Goal: Navigation & Orientation: Find specific page/section

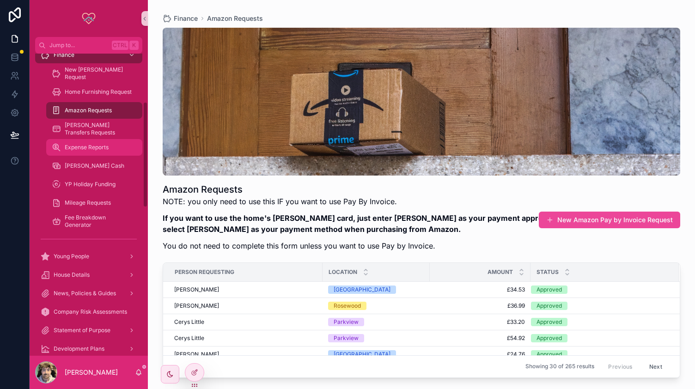
scroll to position [139, 0]
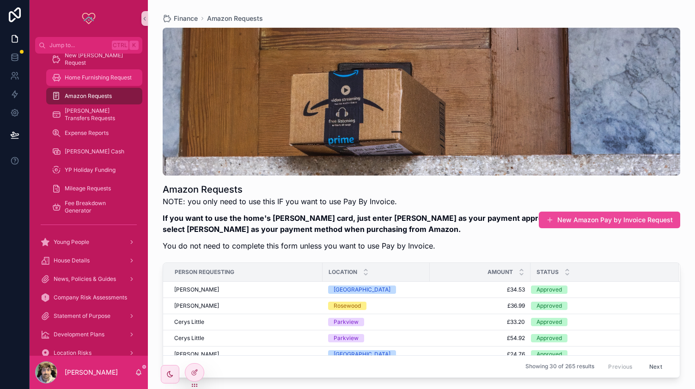
click at [89, 81] on span "Home Furnishing Request" at bounding box center [98, 77] width 67 height 7
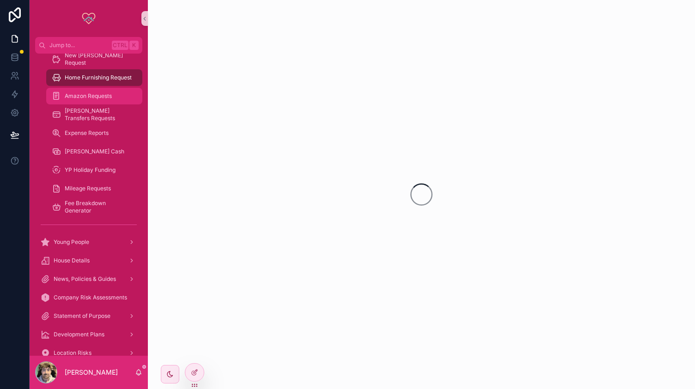
click at [89, 94] on span "Amazon Requests" at bounding box center [88, 95] width 47 height 7
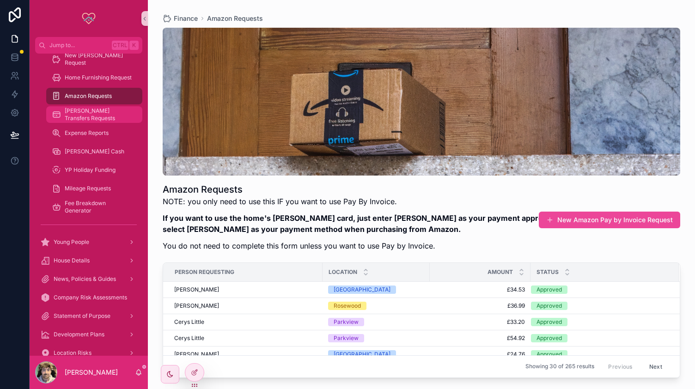
click at [96, 115] on span "[PERSON_NAME] Transfers Requests" at bounding box center [99, 114] width 68 height 15
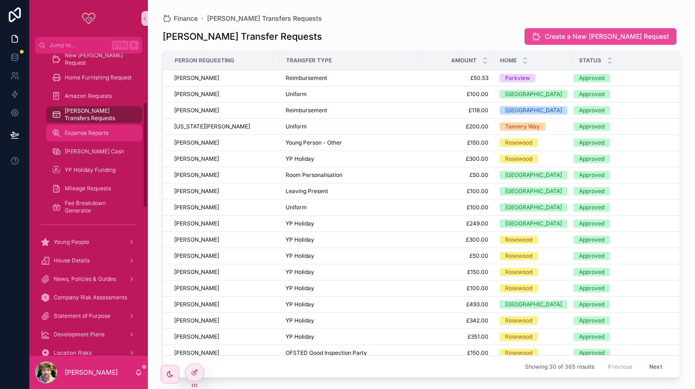
click at [89, 127] on div "Expense Reports" at bounding box center [94, 133] width 85 height 15
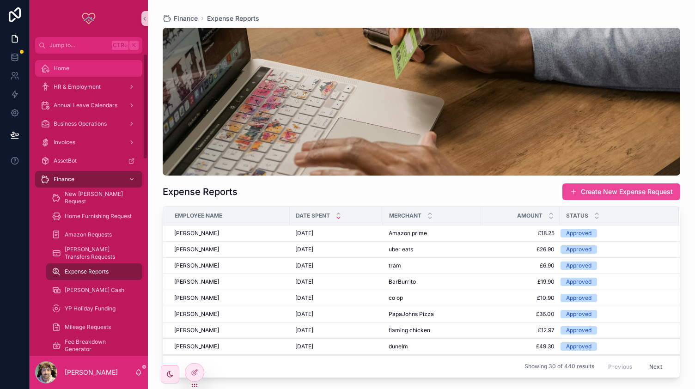
click at [82, 72] on div "Home" at bounding box center [89, 68] width 96 height 15
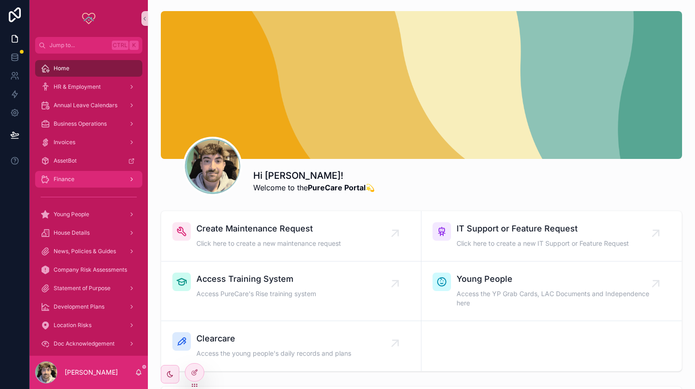
click at [73, 175] on div "Finance" at bounding box center [89, 179] width 96 height 15
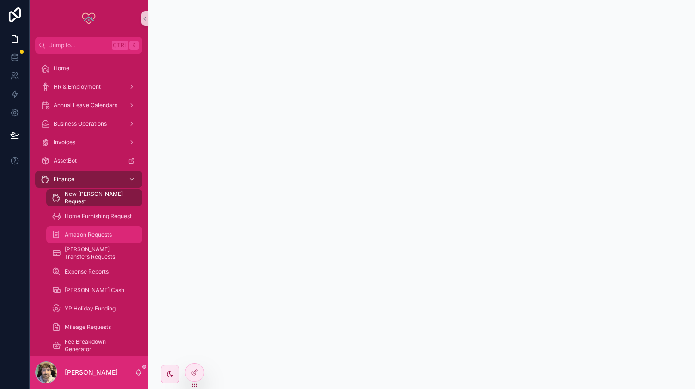
click at [100, 234] on span "Amazon Requests" at bounding box center [88, 234] width 47 height 7
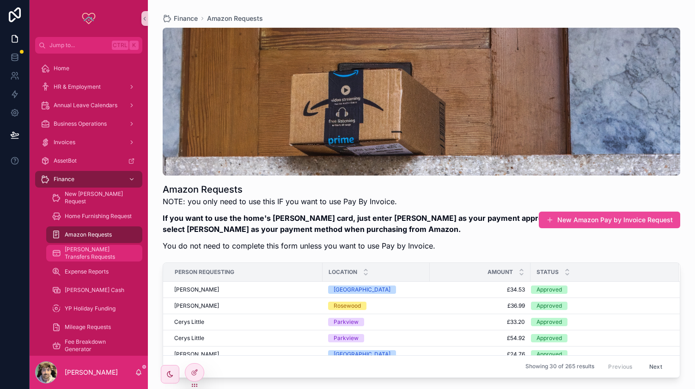
click at [91, 235] on span "Amazon Requests" at bounding box center [88, 234] width 47 height 7
drag, startPoint x: 91, startPoint y: 252, endPoint x: 97, endPoint y: 266, distance: 14.7
click at [92, 252] on span "[PERSON_NAME] Transfers Requests" at bounding box center [99, 253] width 68 height 15
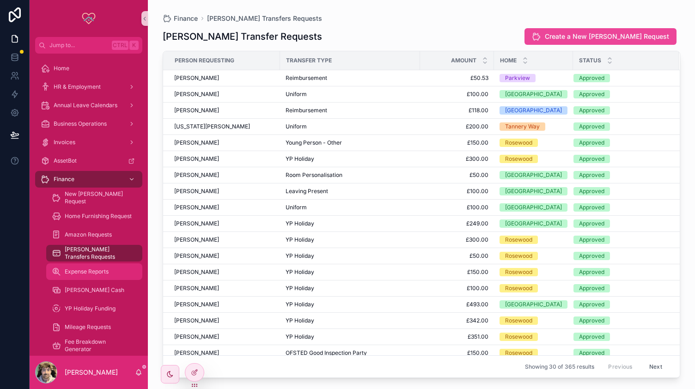
drag, startPoint x: 95, startPoint y: 270, endPoint x: 97, endPoint y: 260, distance: 10.3
click at [95, 270] on span "Expense Reports" at bounding box center [87, 271] width 44 height 7
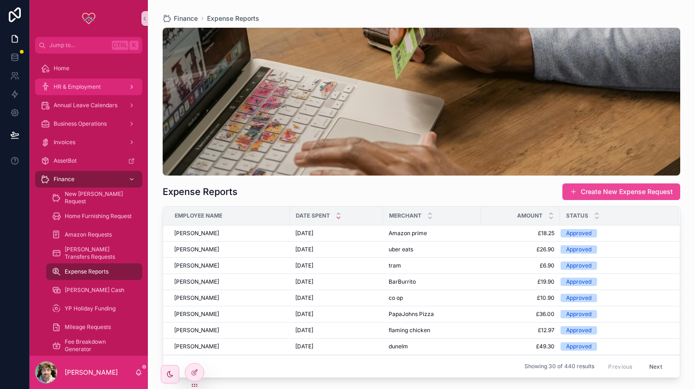
click at [88, 79] on link "HR & Employment" at bounding box center [88, 87] width 107 height 17
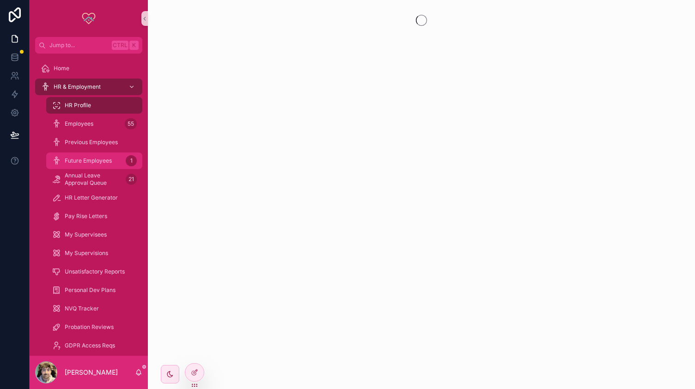
click at [87, 163] on span "Future Employees" at bounding box center [88, 160] width 47 height 7
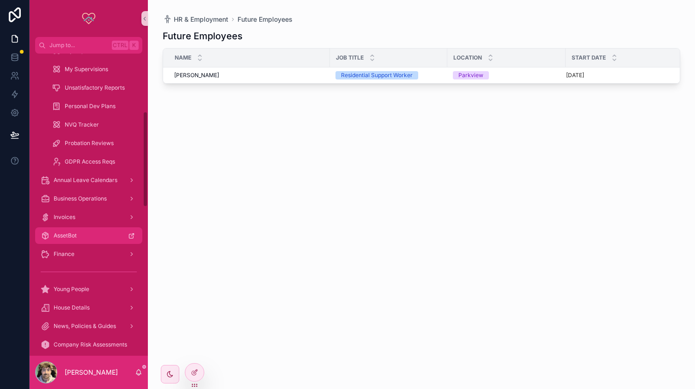
scroll to position [185, 0]
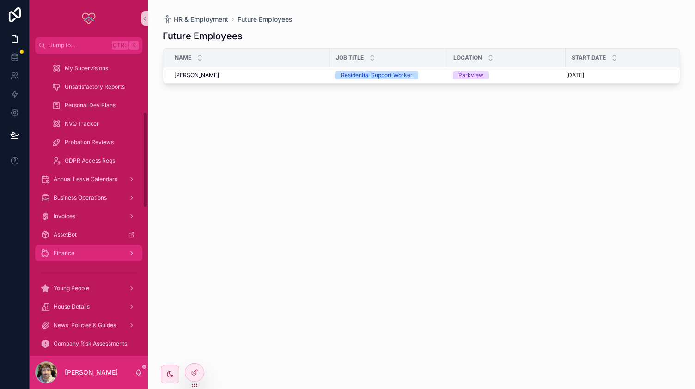
click at [84, 249] on div "Finance" at bounding box center [89, 253] width 96 height 15
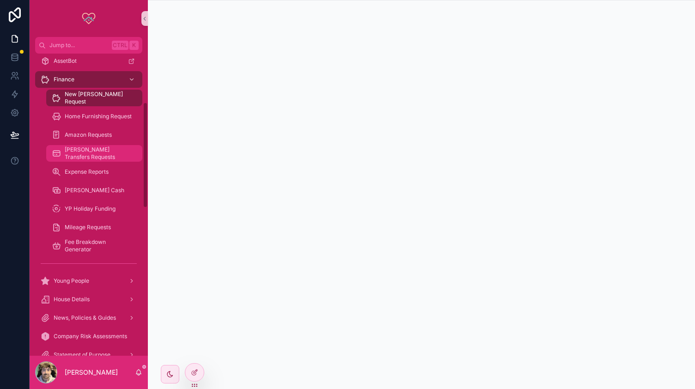
scroll to position [46, 0]
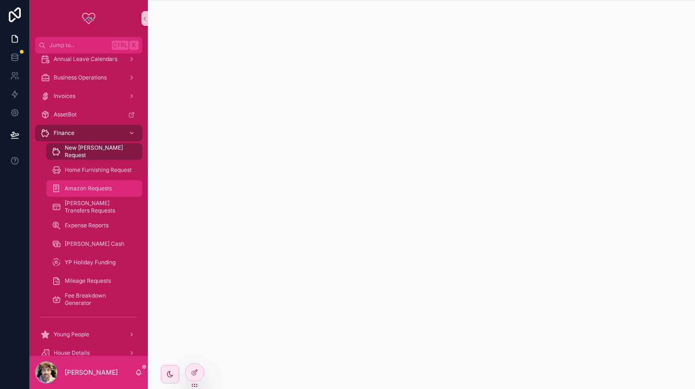
click at [101, 193] on div "Amazon Requests" at bounding box center [94, 188] width 85 height 15
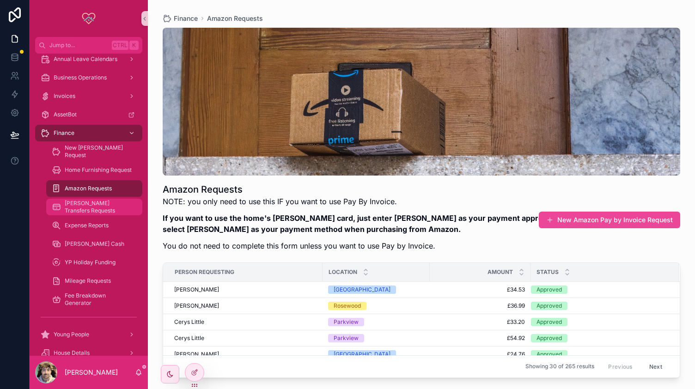
click at [112, 207] on span "[PERSON_NAME] Transfers Requests" at bounding box center [99, 207] width 68 height 15
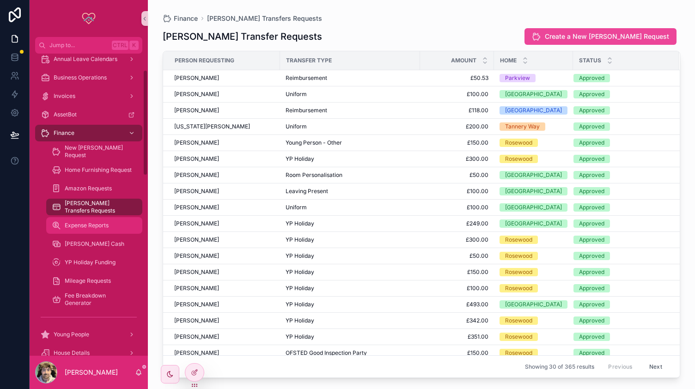
click at [100, 229] on span "Expense Reports" at bounding box center [87, 225] width 44 height 7
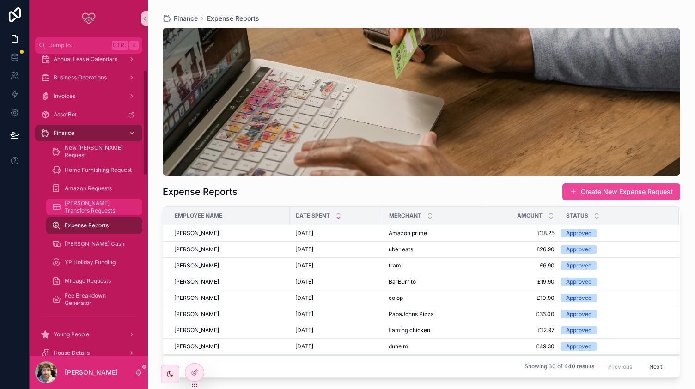
click at [111, 208] on span "[PERSON_NAME] Transfers Requests" at bounding box center [99, 207] width 68 height 15
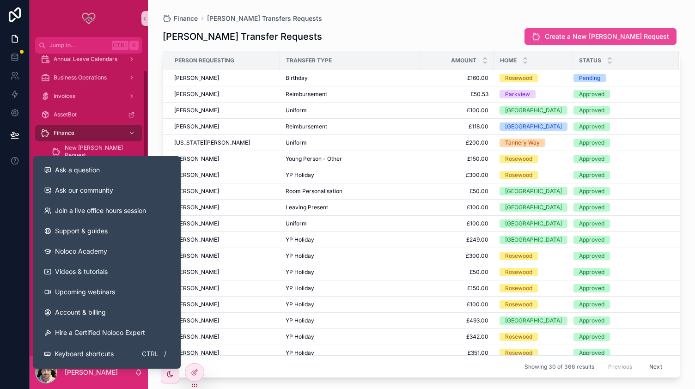
click at [0, 216] on div at bounding box center [15, 194] width 30 height 389
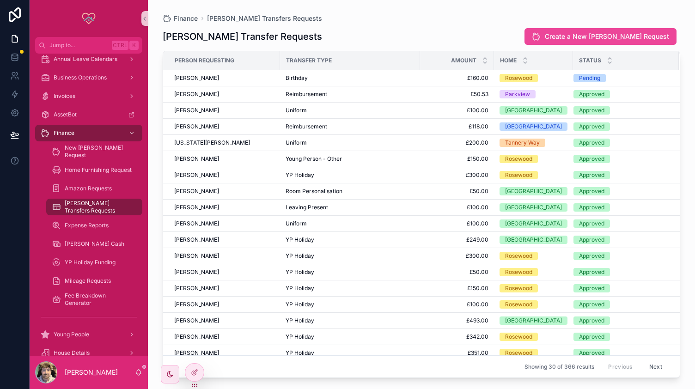
click at [481, 16] on div "Finance [PERSON_NAME] Transfers Requests" at bounding box center [422, 18] width 518 height 7
click at [443, 31] on div "[PERSON_NAME] Transfer Requests Create a New [PERSON_NAME] Request" at bounding box center [422, 37] width 518 height 18
click at [8, 203] on div at bounding box center [15, 194] width 30 height 389
click at [395, 10] on div "Finance [PERSON_NAME] Transfers Requests [PERSON_NAME] Transfer Requests Create…" at bounding box center [421, 189] width 547 height 378
